Goal: Information Seeking & Learning: Learn about a topic

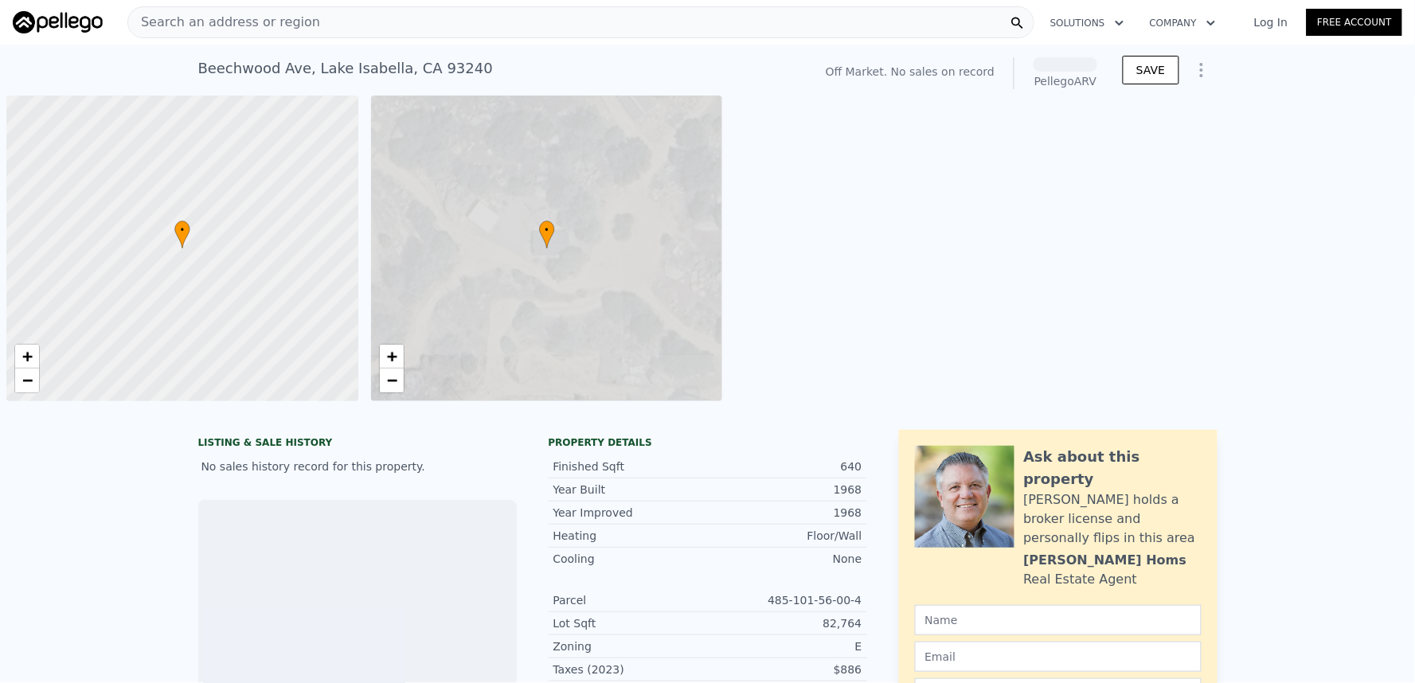
scroll to position [0, 6]
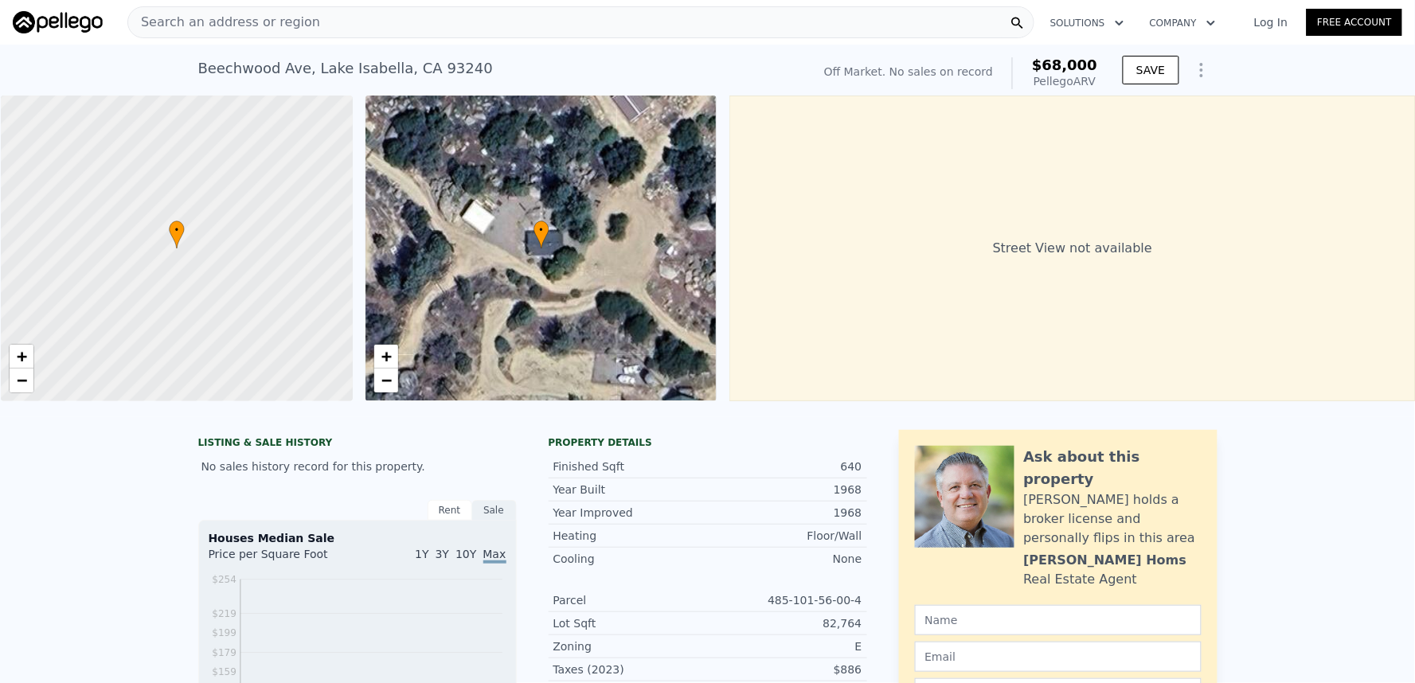
click at [395, 26] on div "Search an address or region" at bounding box center [580, 22] width 907 height 32
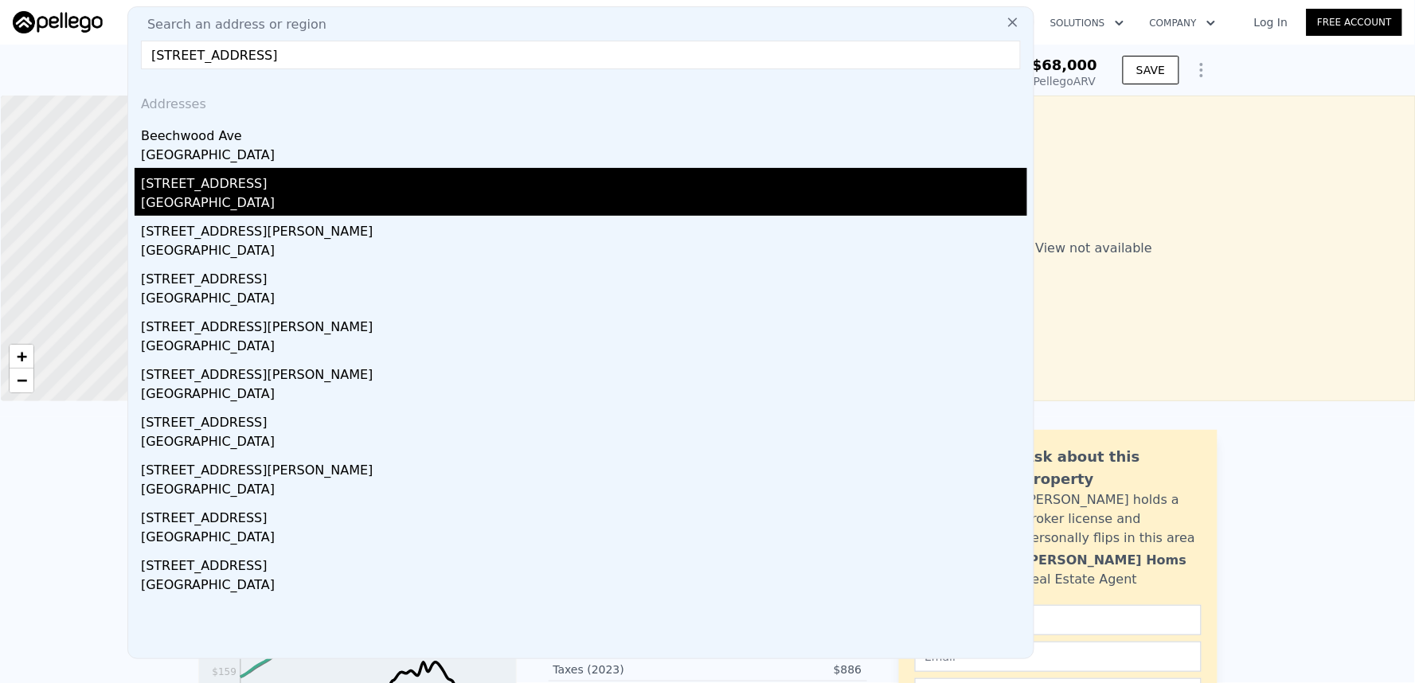
type input "[STREET_ADDRESS]"
click at [265, 205] on div "[GEOGRAPHIC_DATA]" at bounding box center [584, 204] width 886 height 22
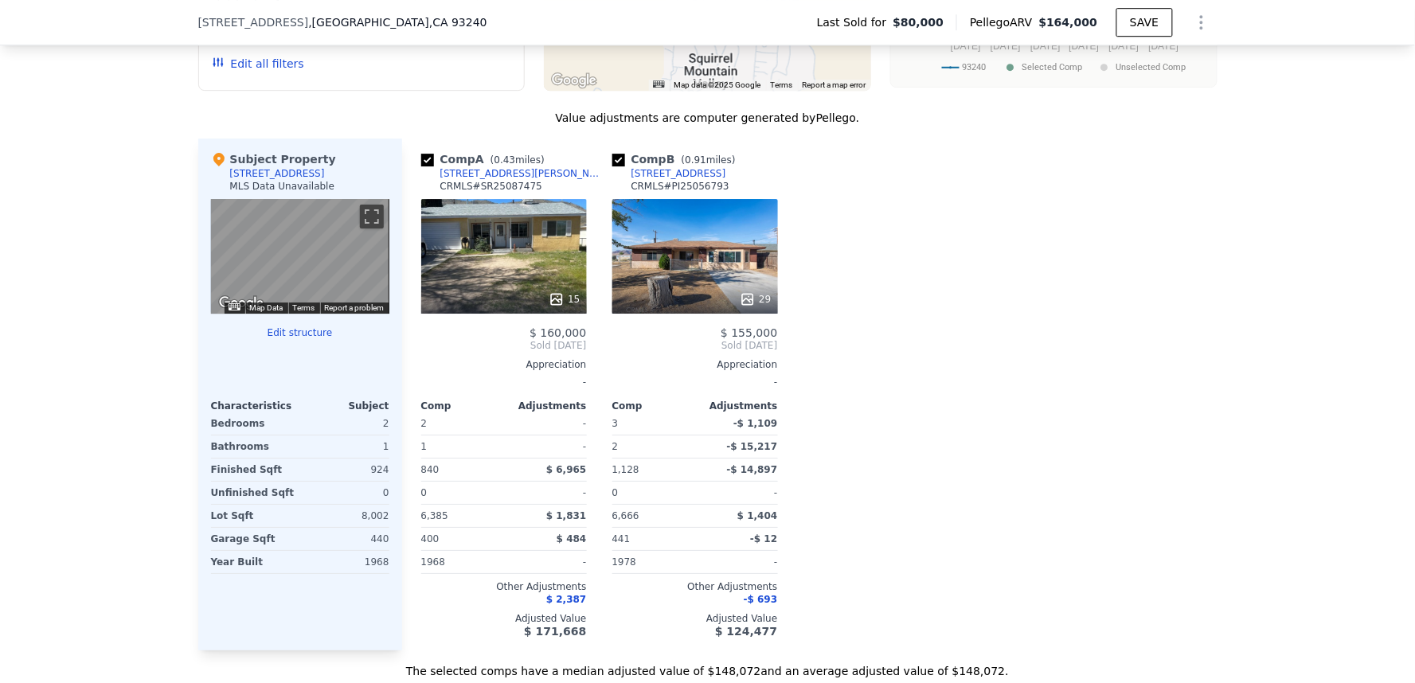
scroll to position [1498, 0]
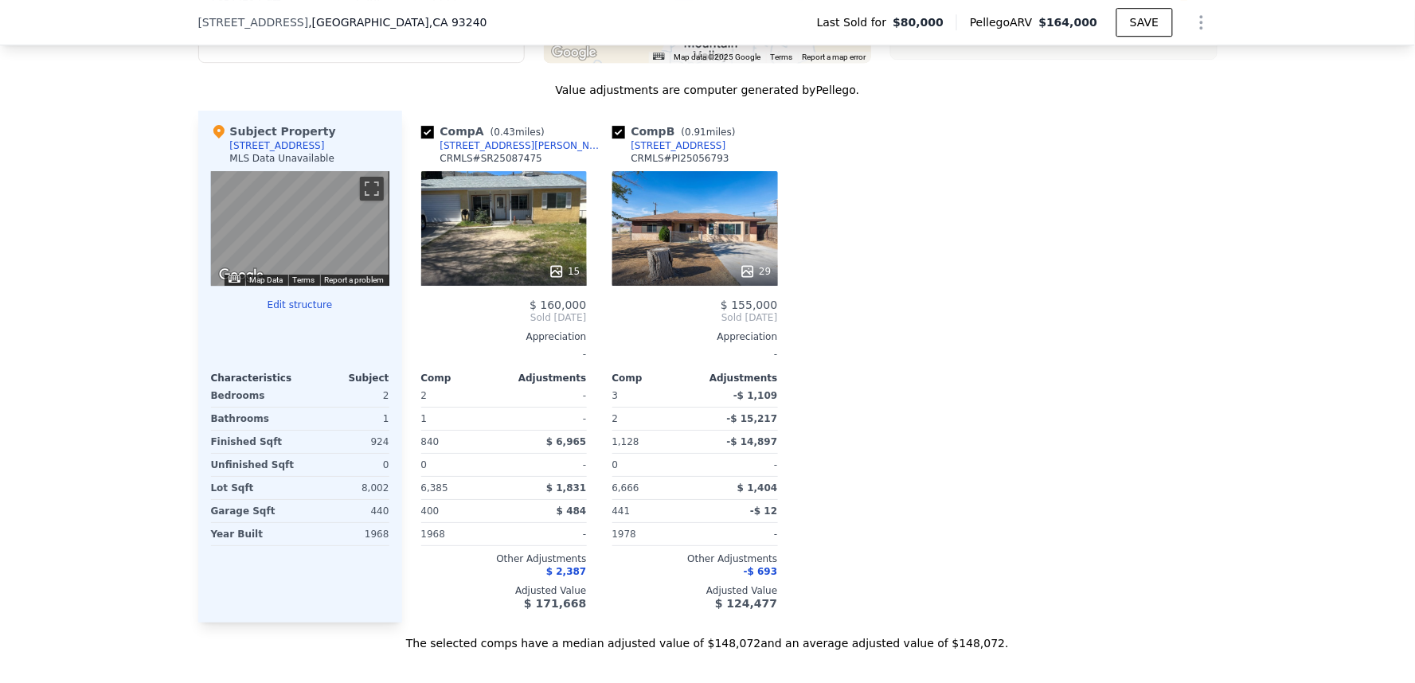
click at [502, 244] on div "15" at bounding box center [504, 228] width 166 height 115
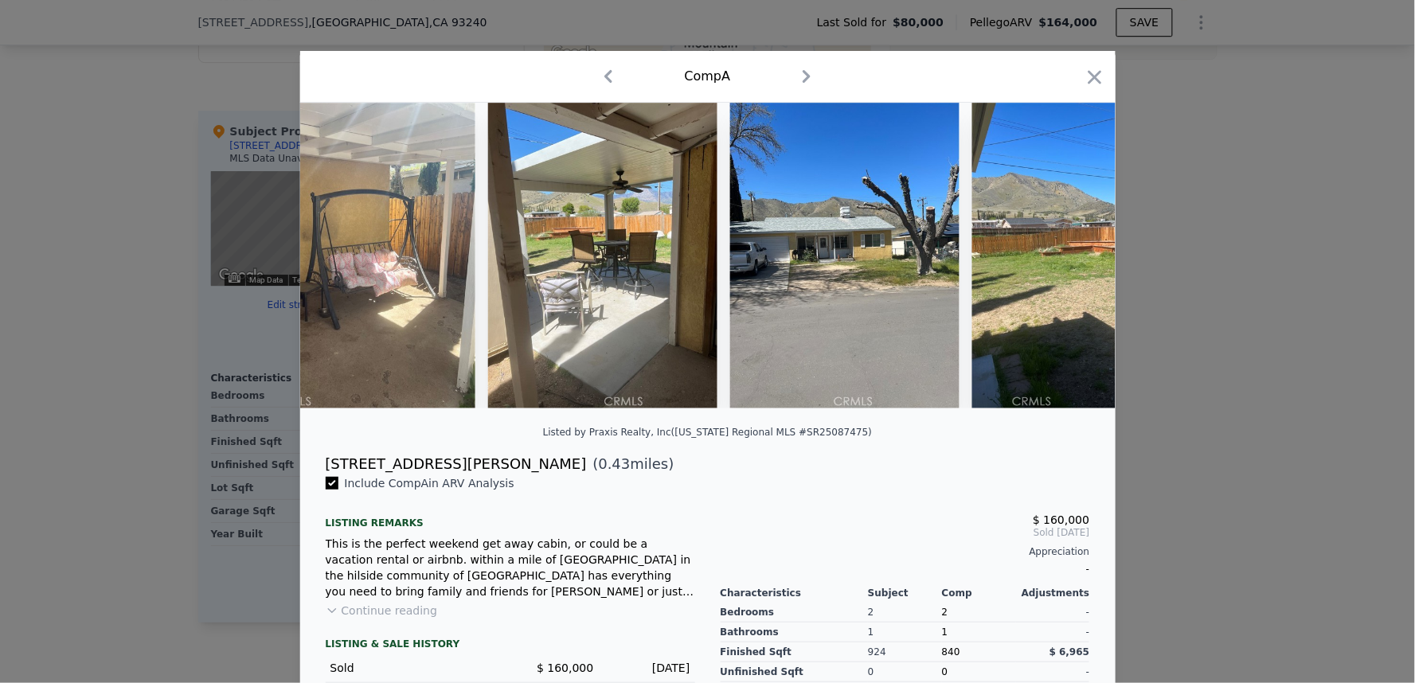
scroll to position [0, 2601]
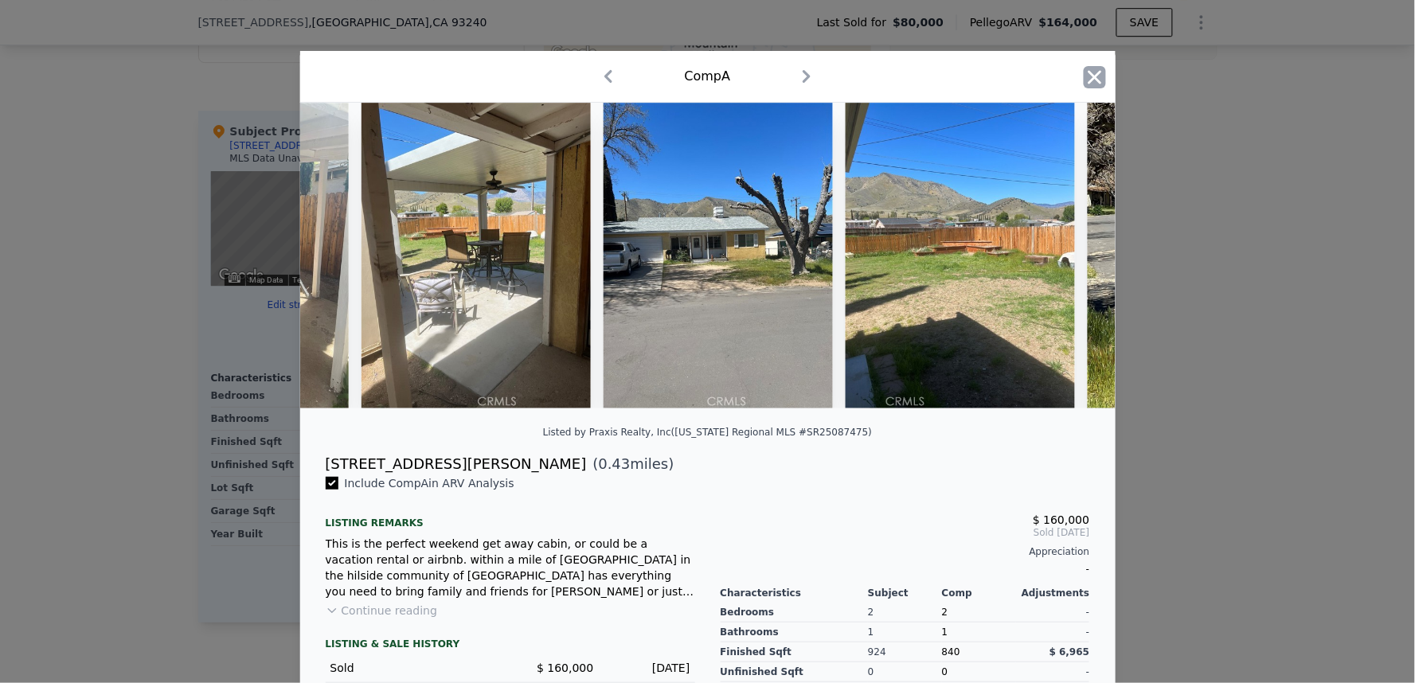
click at [1091, 82] on icon "button" at bounding box center [1094, 77] width 14 height 14
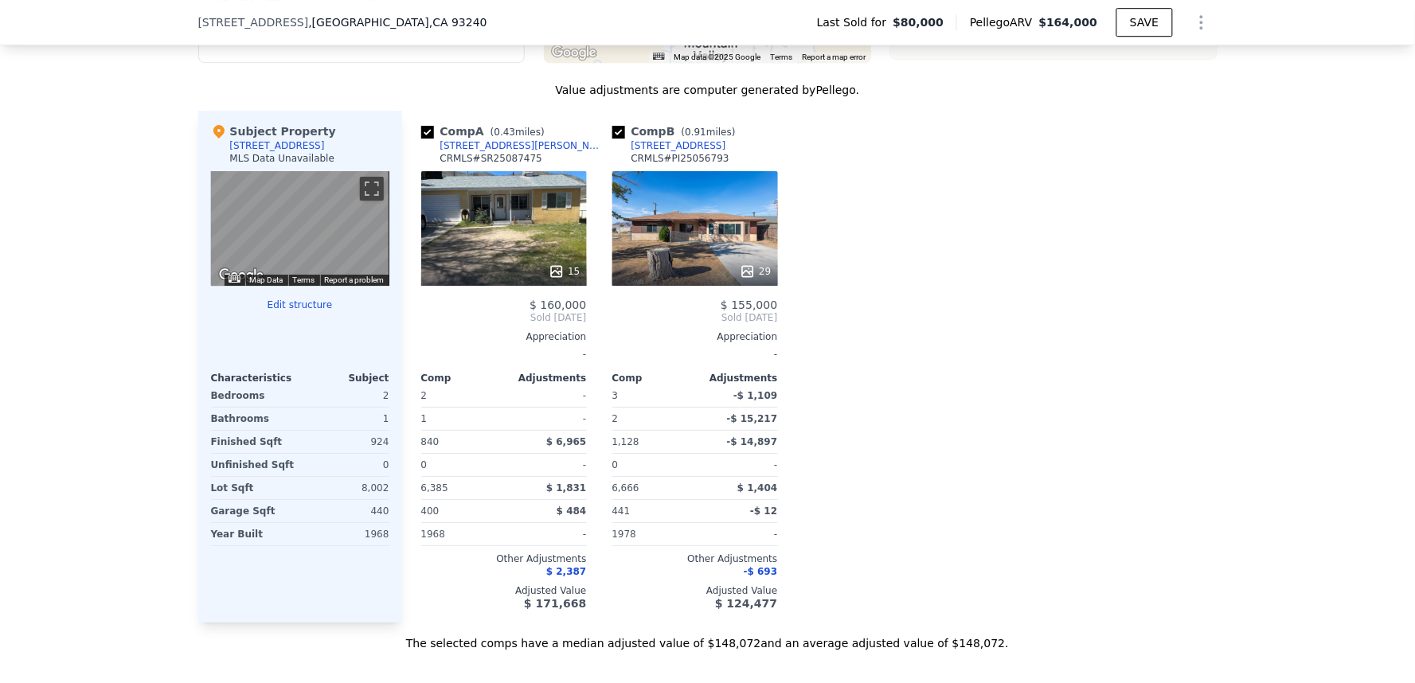
click at [703, 212] on div "29" at bounding box center [695, 228] width 166 height 115
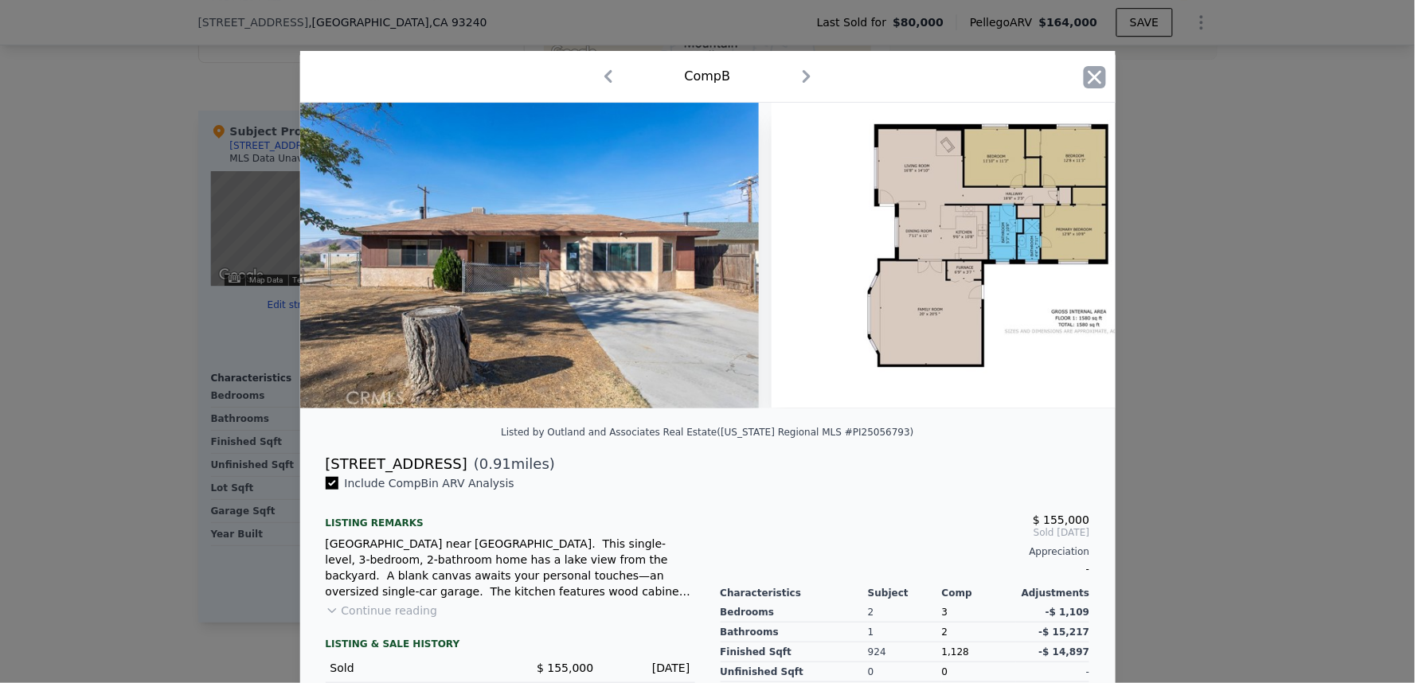
click at [1087, 81] on icon "button" at bounding box center [1094, 77] width 22 height 22
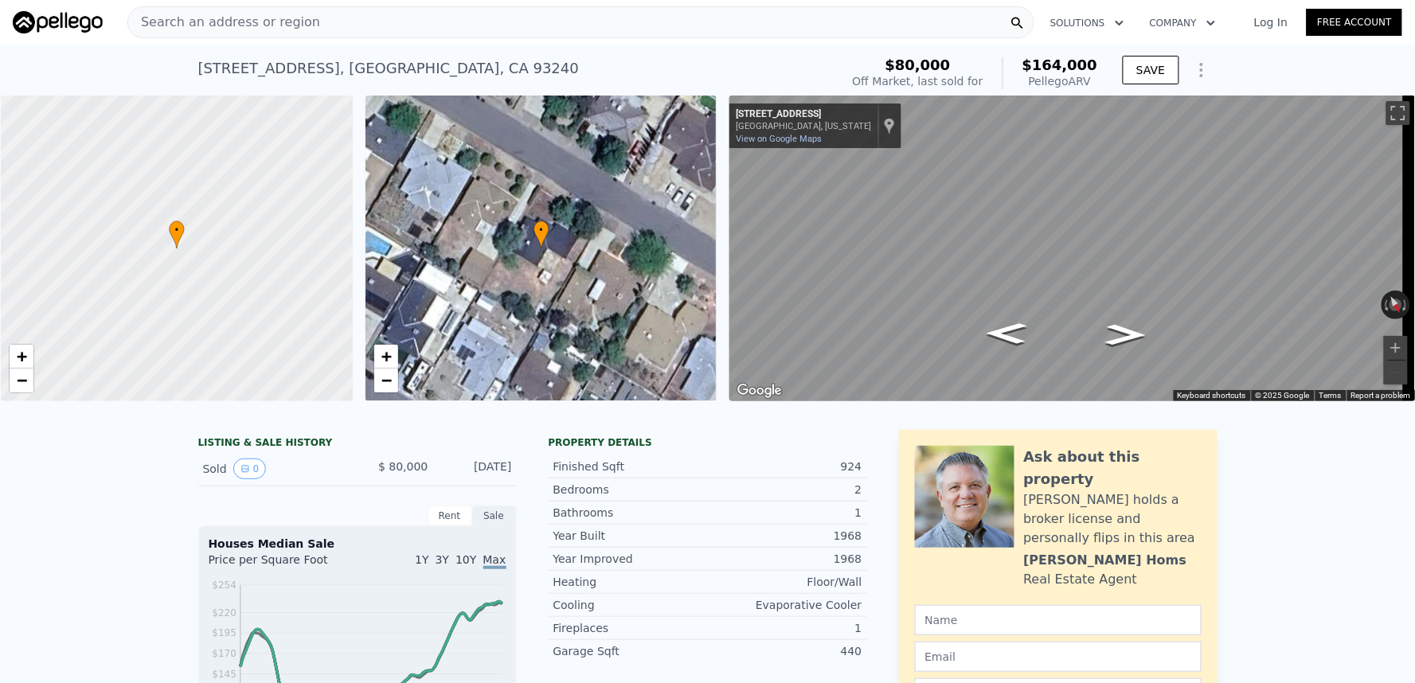
click at [569, 21] on div "Search an address or region" at bounding box center [580, 22] width 907 height 32
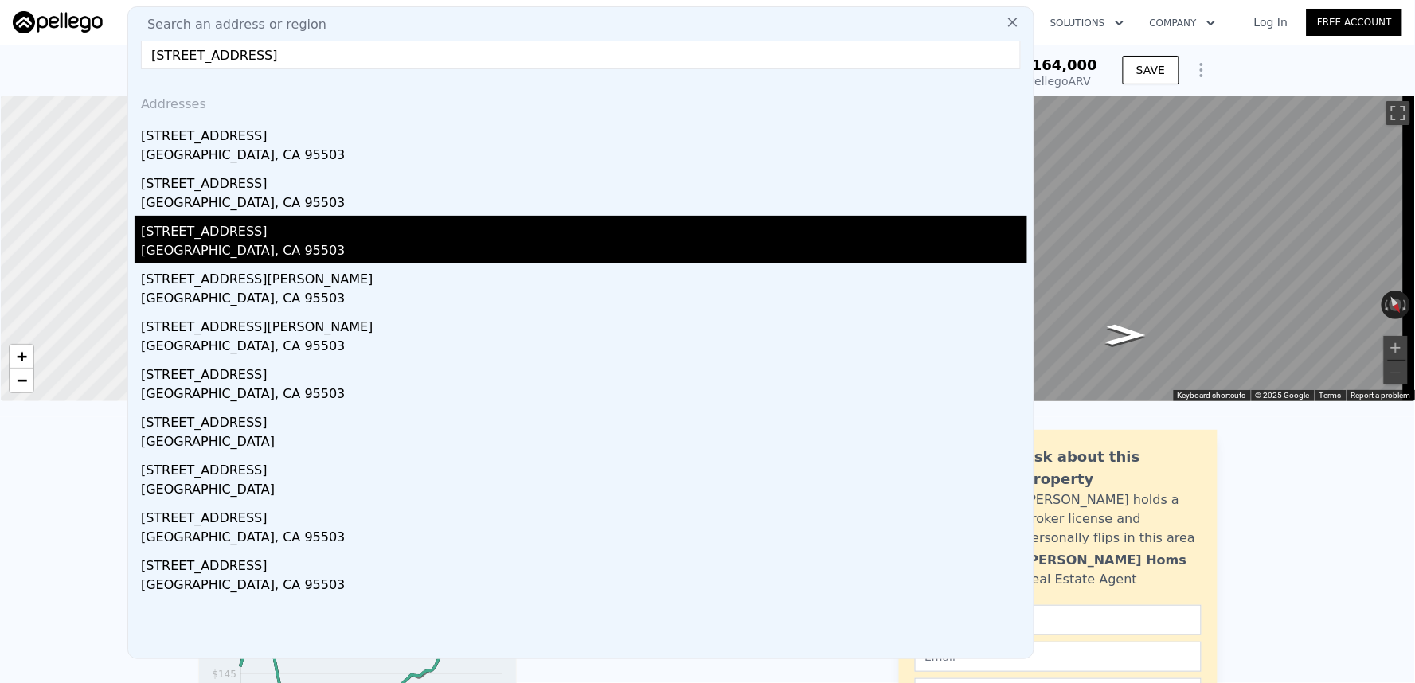
type input "[STREET_ADDRESS]"
click at [321, 237] on div "[STREET_ADDRESS]" at bounding box center [584, 228] width 886 height 25
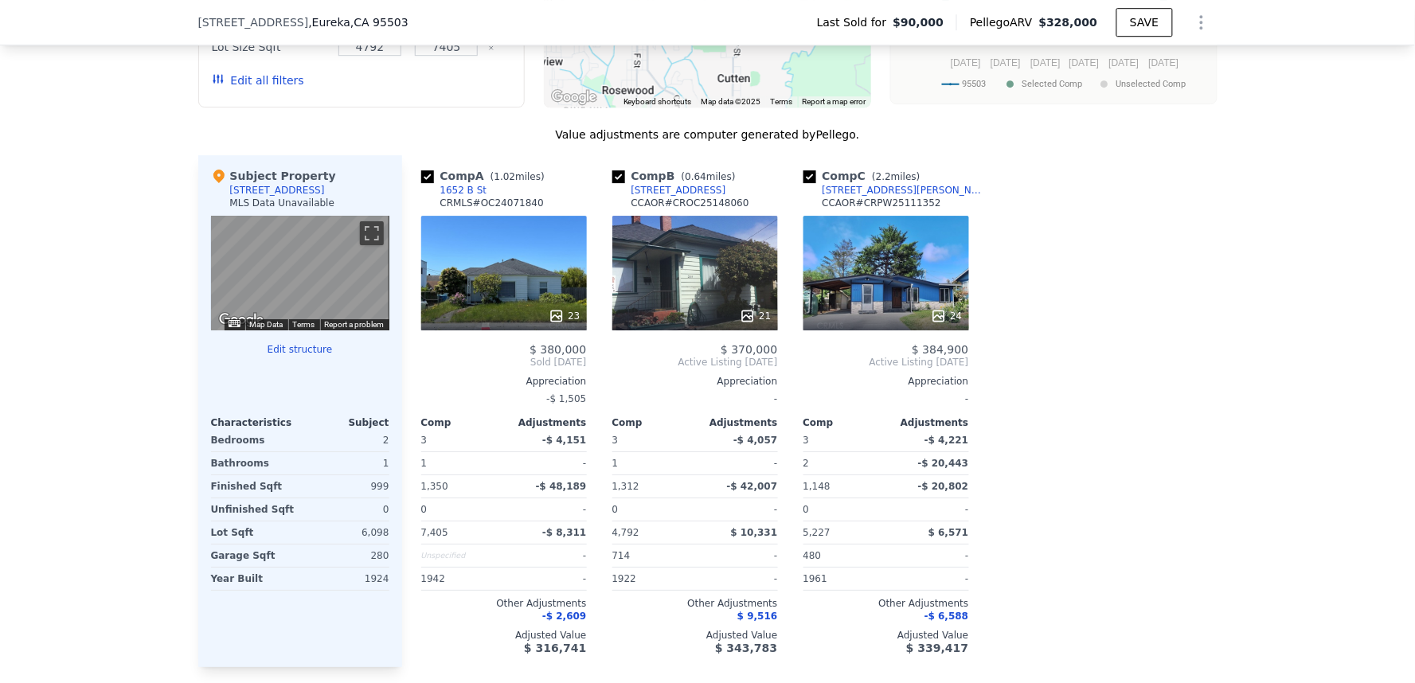
scroll to position [1587, 0]
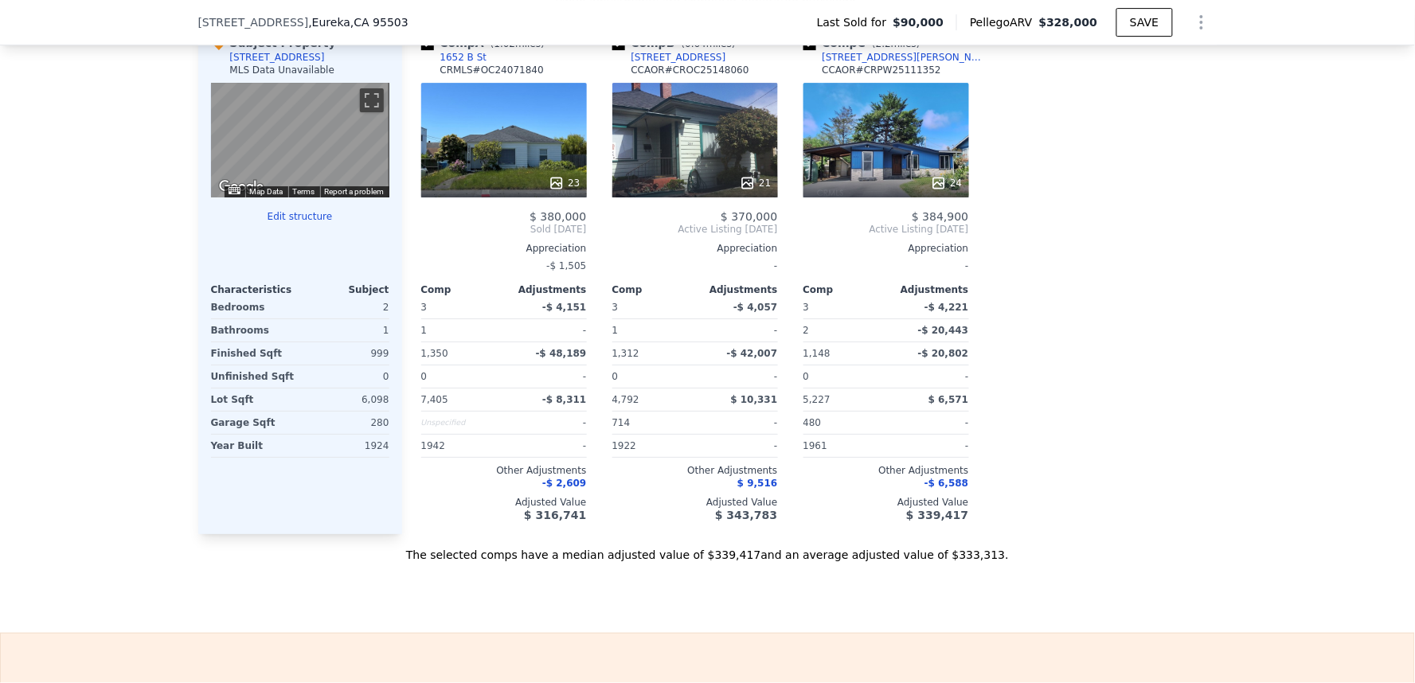
click at [539, 185] on div at bounding box center [504, 183] width 166 height 29
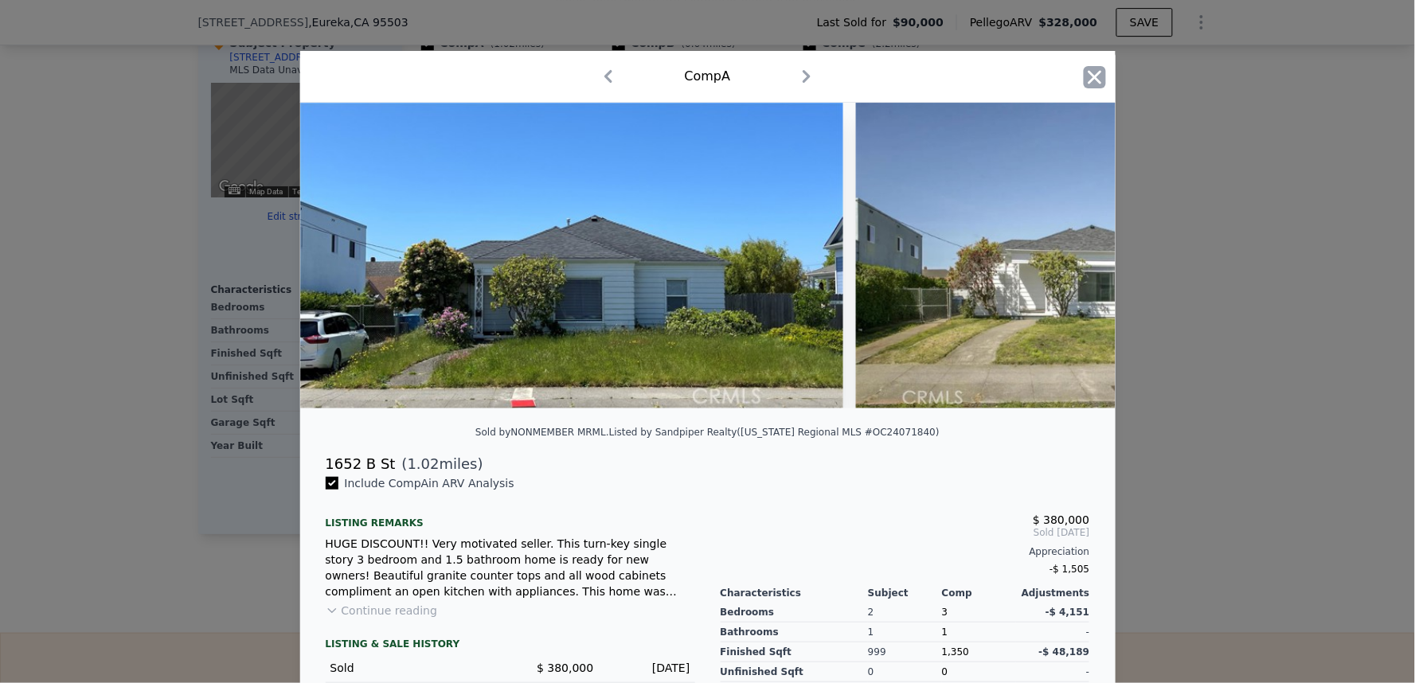
click at [1086, 73] on icon "button" at bounding box center [1094, 77] width 22 height 22
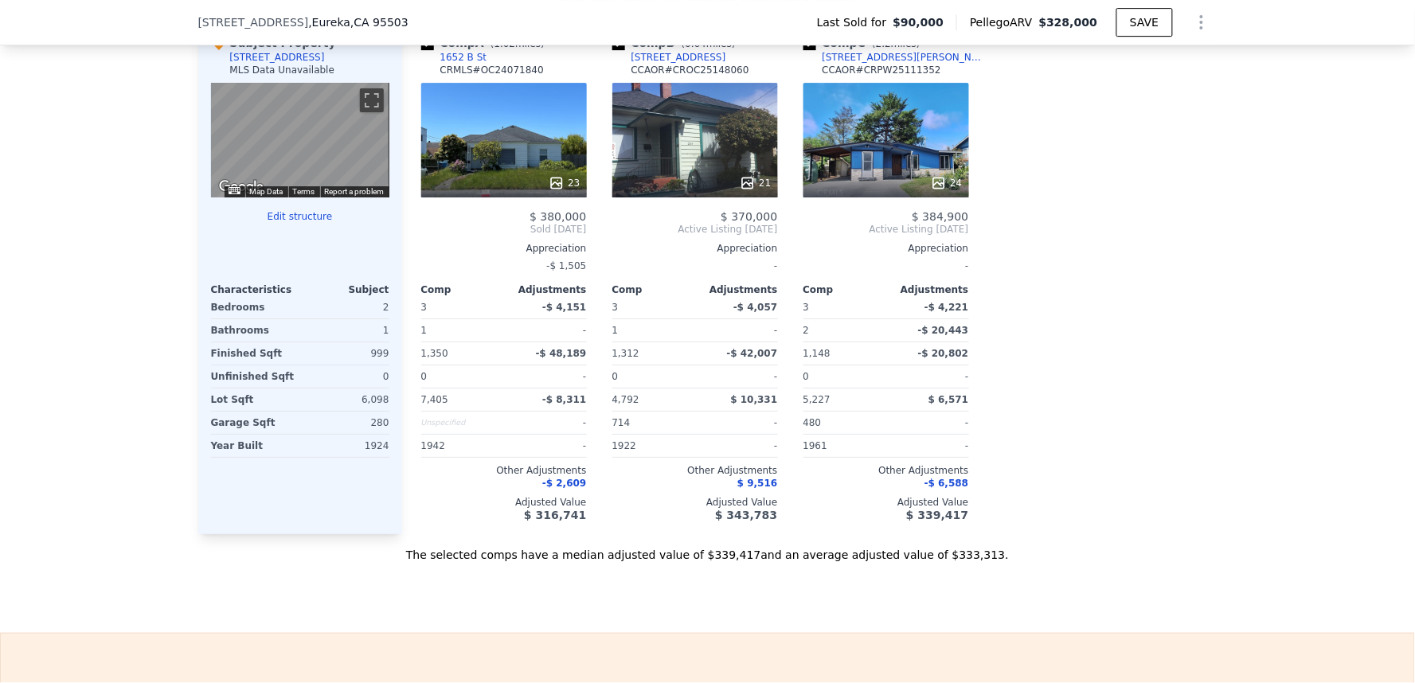
click at [726, 170] on div "21" at bounding box center [695, 140] width 166 height 115
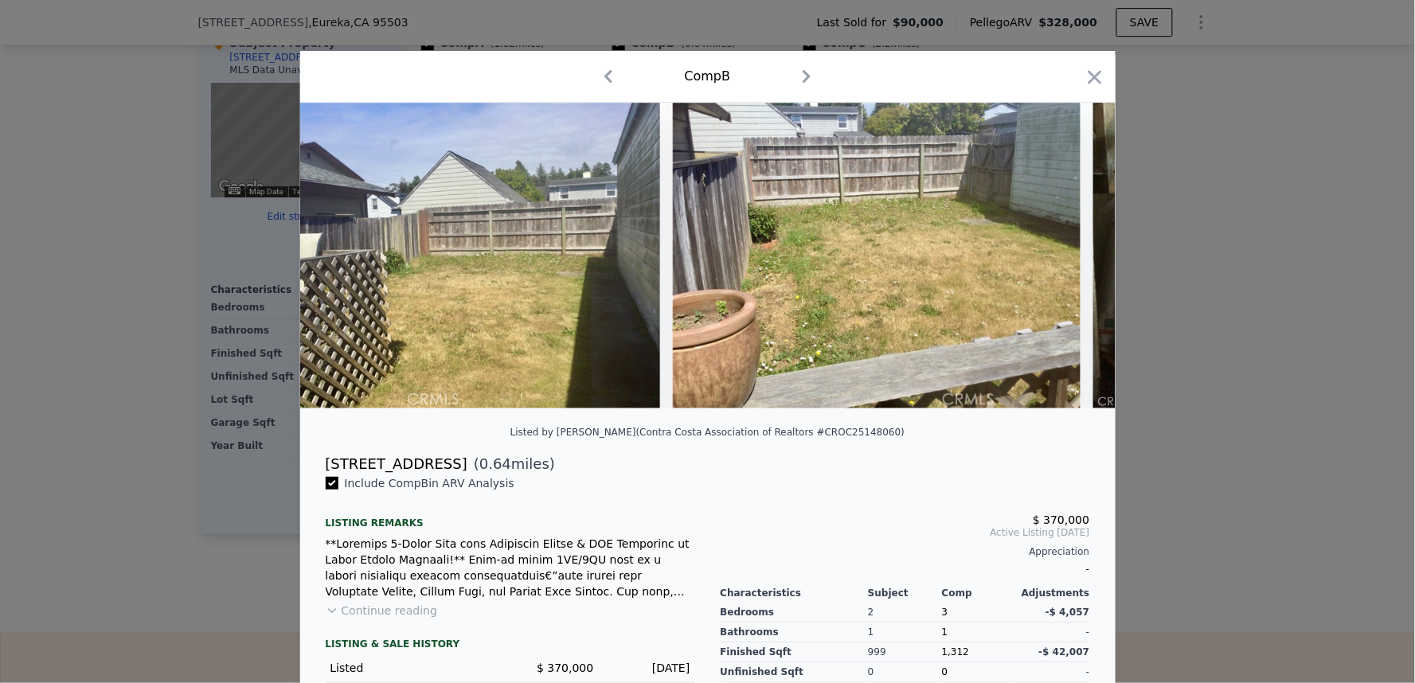
scroll to position [0, 7158]
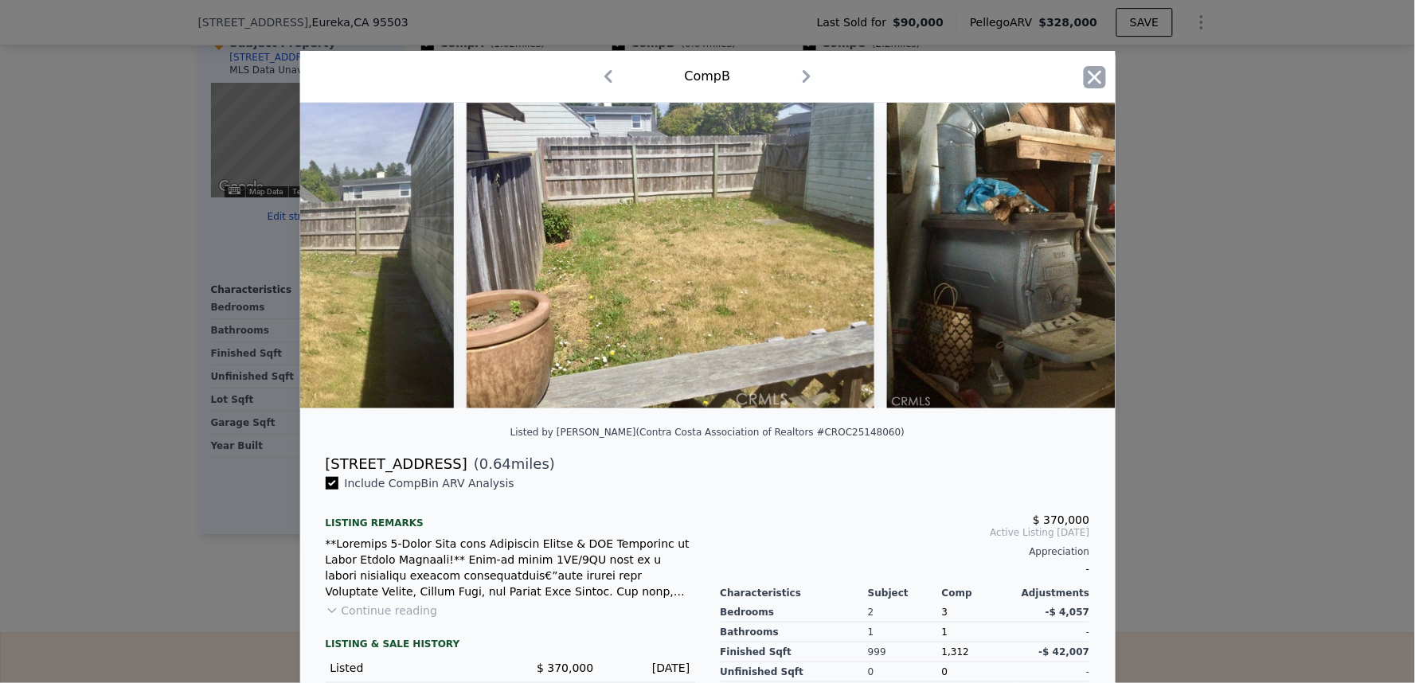
click at [1088, 68] on icon "button" at bounding box center [1094, 77] width 22 height 22
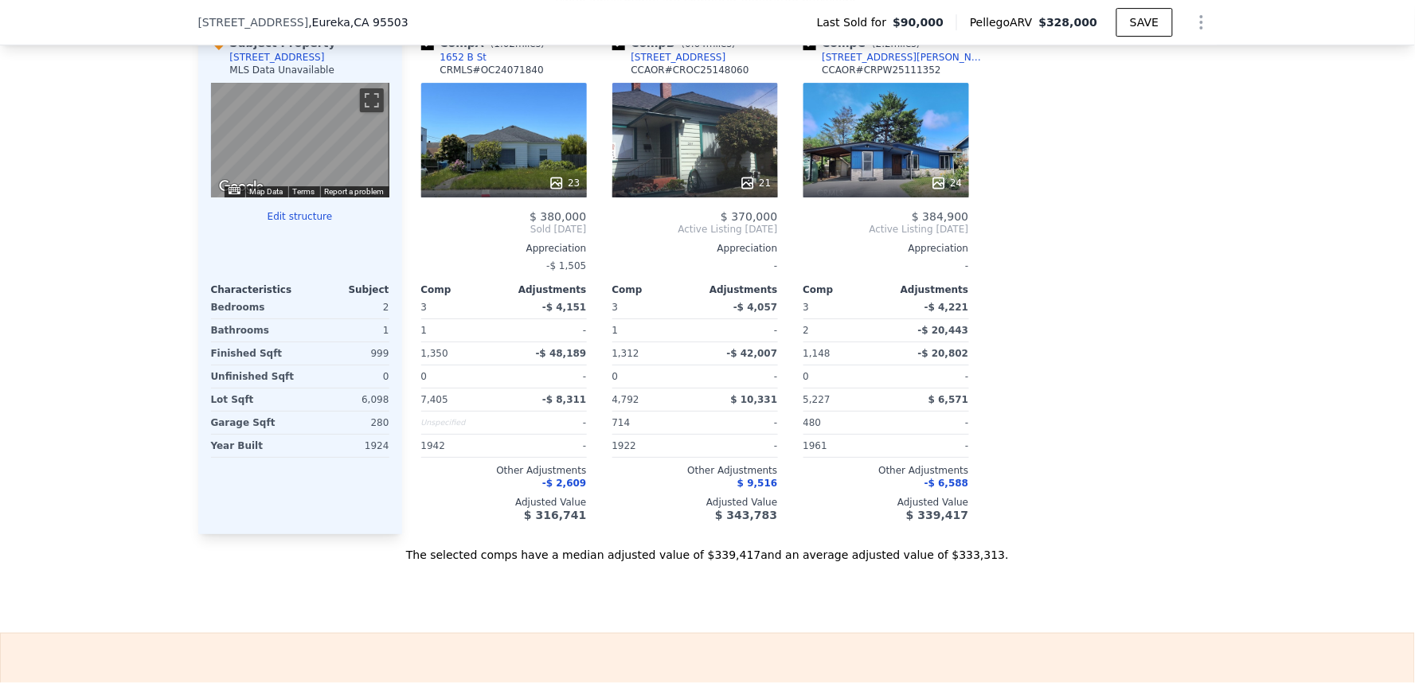
click at [929, 160] on div "24" at bounding box center [886, 140] width 166 height 115
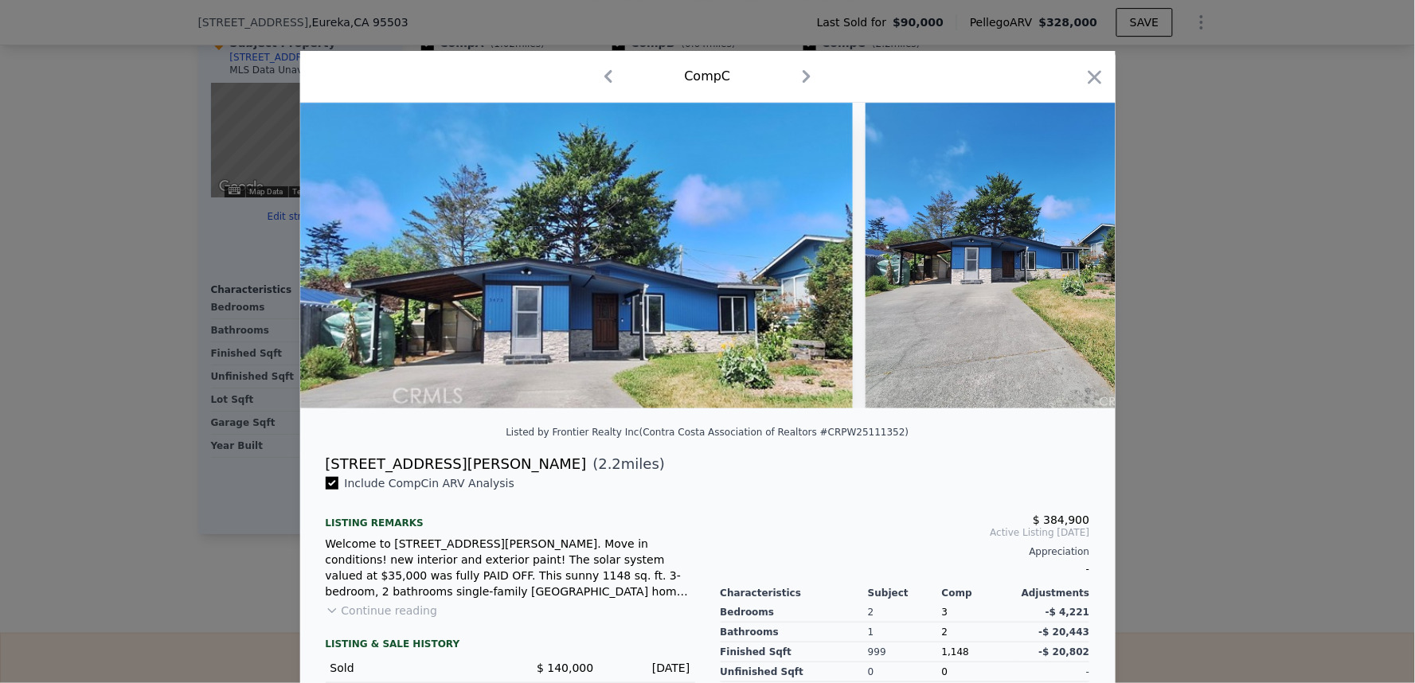
drag, startPoint x: 1092, startPoint y: 68, endPoint x: 1017, endPoint y: 208, distance: 158.8
click at [1092, 67] on icon "button" at bounding box center [1094, 77] width 22 height 22
